Goal: Task Accomplishment & Management: Manage account settings

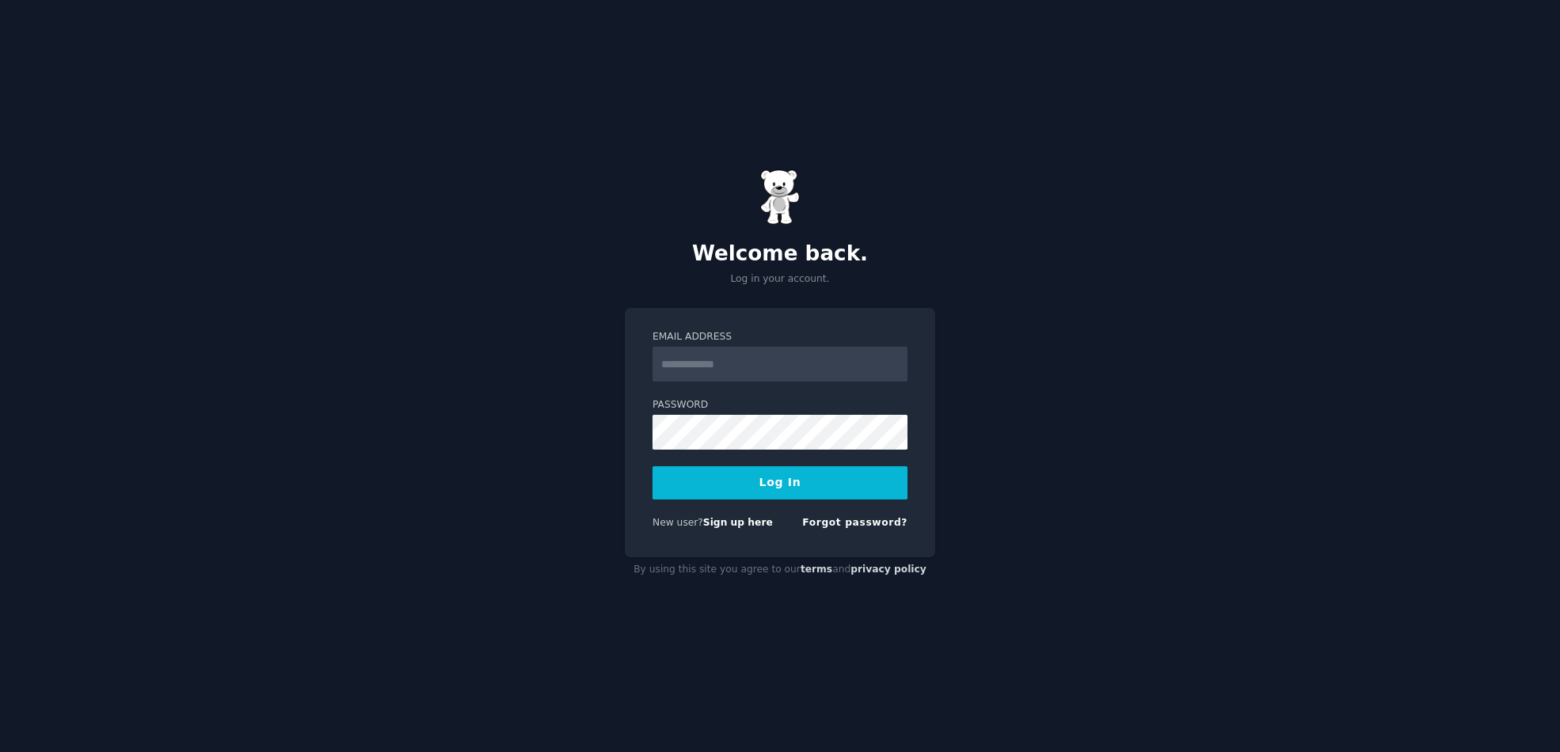
click at [0, 752] on nordpass-portal at bounding box center [0, 752] width 0 height 0
type input "**********"
